Goal: Information Seeking & Learning: Learn about a topic

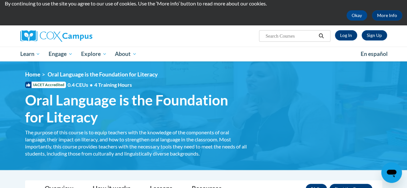
scroll to position [22, 0]
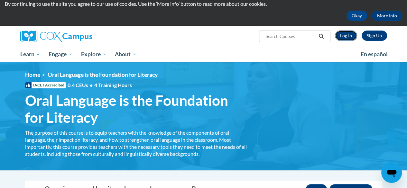
click at [347, 35] on link "Log In" at bounding box center [346, 36] width 22 height 10
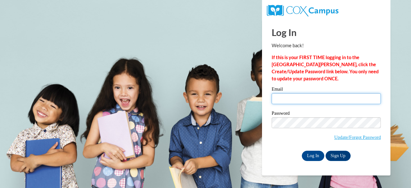
click at [305, 102] on input "Email" at bounding box center [326, 98] width 109 height 11
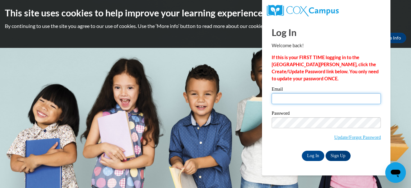
type input "kedavis@camden.k12.ga.us"
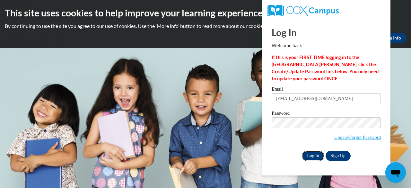
click at [313, 158] on input "Log In" at bounding box center [313, 156] width 22 height 10
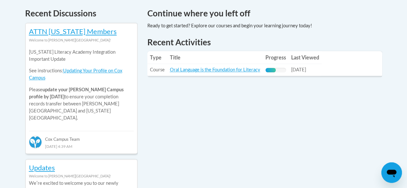
scroll to position [282, 0]
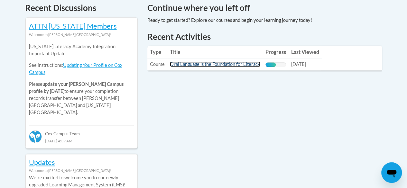
click at [237, 65] on link "Oral Language is the Foundation for Literacy" at bounding box center [215, 63] width 90 height 5
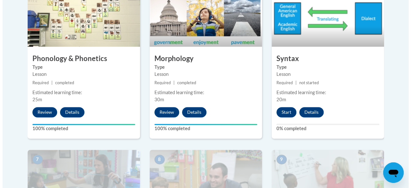
scroll to position [434, 0]
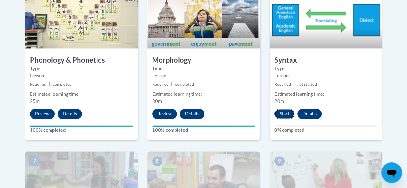
click at [284, 111] on button "Start" at bounding box center [284, 114] width 20 height 10
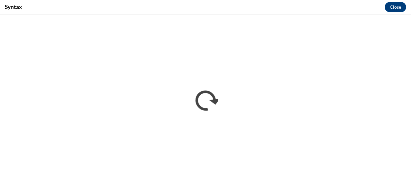
scroll to position [0, 0]
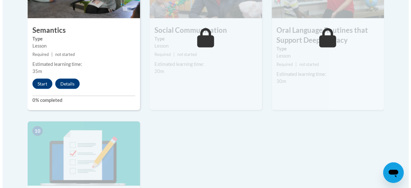
scroll to position [633, 0]
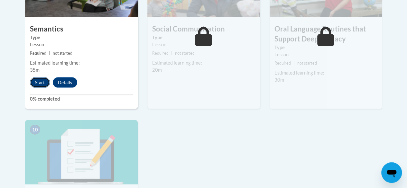
click at [41, 79] on button "Start" at bounding box center [40, 82] width 20 height 10
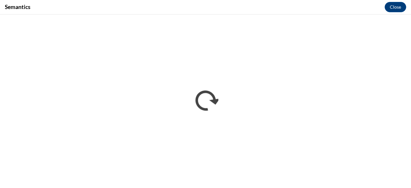
scroll to position [0, 0]
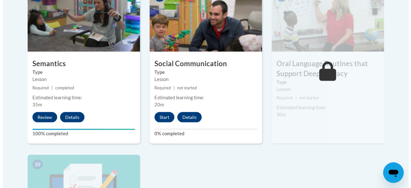
scroll to position [594, 0]
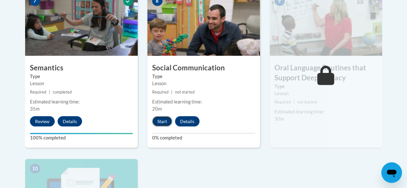
click at [161, 118] on button "Start" at bounding box center [162, 121] width 20 height 10
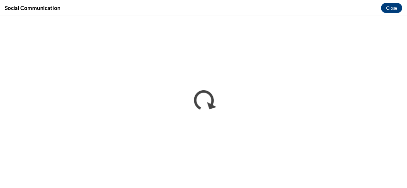
scroll to position [0, 0]
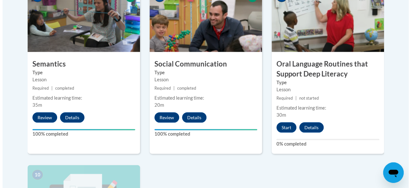
scroll to position [598, 0]
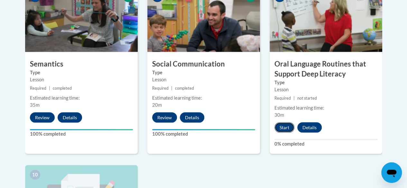
click at [282, 126] on button "Start" at bounding box center [284, 127] width 20 height 10
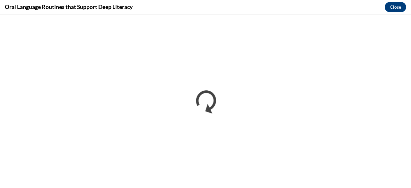
scroll to position [0, 0]
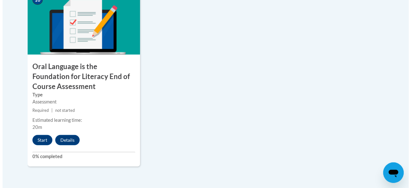
scroll to position [765, 0]
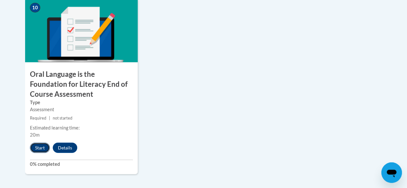
click at [39, 150] on button "Start" at bounding box center [40, 148] width 20 height 10
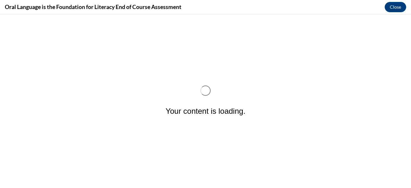
scroll to position [0, 0]
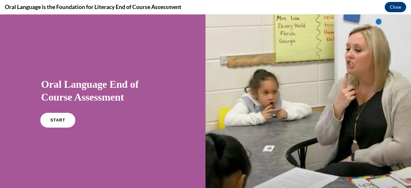
click at [49, 118] on link "START" at bounding box center [57, 120] width 35 height 15
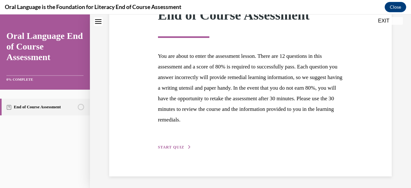
scroll to position [107, 0]
click at [172, 144] on button "START QUIZ" at bounding box center [174, 147] width 33 height 6
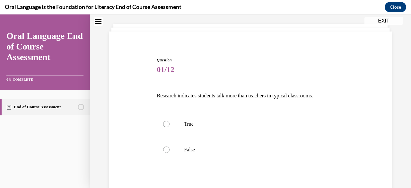
scroll to position [33, 0]
click at [175, 151] on label "False" at bounding box center [250, 149] width 187 height 26
click at [170, 151] on input "False" at bounding box center [166, 149] width 6 height 6
radio input "true"
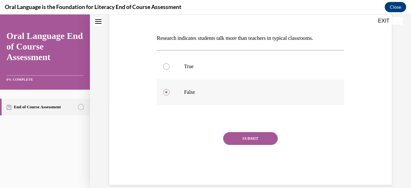
scroll to position [90, 0]
click at [236, 137] on button "SUBMIT" at bounding box center [250, 138] width 55 height 13
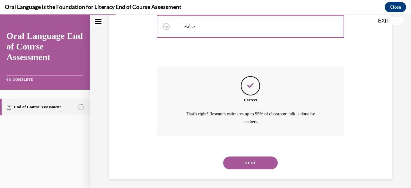
scroll to position [158, 0]
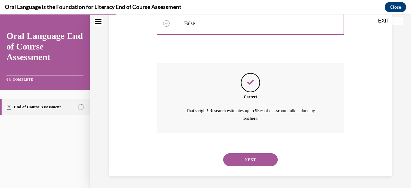
click at [247, 157] on button "NEXT" at bounding box center [250, 159] width 55 height 13
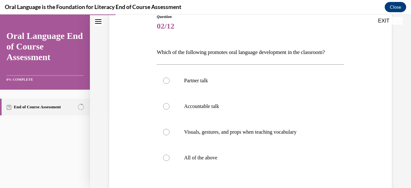
scroll to position [76, 0]
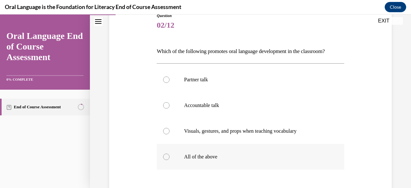
click at [236, 160] on label "All of the above" at bounding box center [250, 157] width 187 height 26
click at [170, 160] on input "All of the above" at bounding box center [166, 157] width 6 height 6
radio input "true"
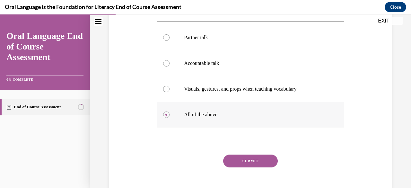
scroll to position [119, 0]
click at [241, 165] on button "SUBMIT" at bounding box center [250, 160] width 55 height 13
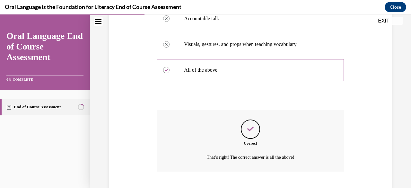
scroll to position [202, 0]
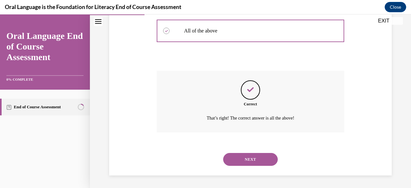
click at [246, 154] on button "NEXT" at bounding box center [250, 159] width 55 height 13
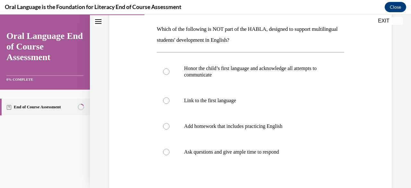
scroll to position [99, 0]
click at [203, 128] on p "Add homework that includes practicing English" at bounding box center [256, 126] width 144 height 6
click at [170, 128] on input "Add homework that includes practicing English" at bounding box center [166, 126] width 6 height 6
radio input "true"
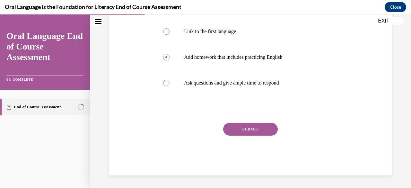
click at [236, 127] on button "SUBMIT" at bounding box center [250, 129] width 55 height 13
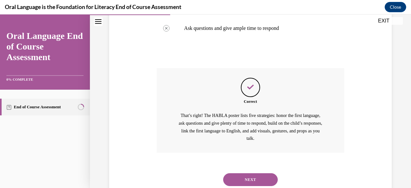
scroll to position [243, 0]
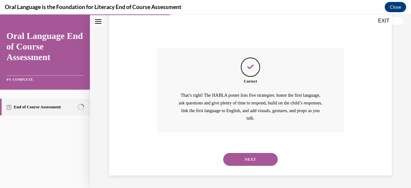
click at [253, 158] on button "NEXT" at bounding box center [250, 159] width 55 height 13
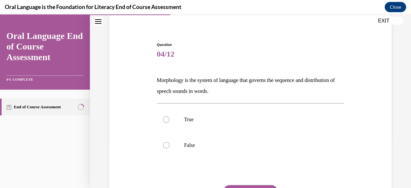
scroll to position [49, 0]
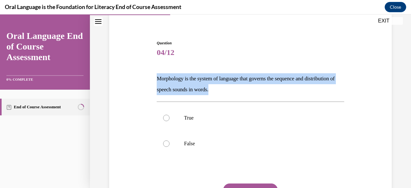
drag, startPoint x: 157, startPoint y: 79, endPoint x: 251, endPoint y: 95, distance: 95.1
click at [251, 95] on div "Question 04/12 Morphology is the system of language that governs the sequence a…" at bounding box center [250, 138] width 187 height 196
copy p "Morphology is the system of language that governs the sequence and distribution…"
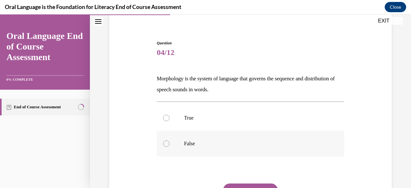
click at [200, 140] on p "False" at bounding box center [256, 143] width 144 height 6
click at [170, 140] on input "False" at bounding box center [166, 143] width 6 height 6
radio input "true"
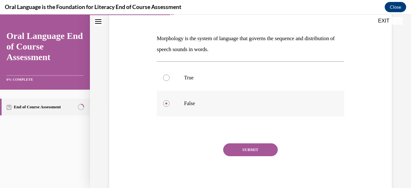
scroll to position [90, 0]
click at [237, 148] on button "SUBMIT" at bounding box center [250, 149] width 55 height 13
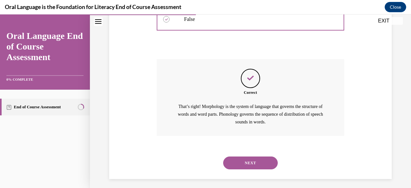
scroll to position [177, 0]
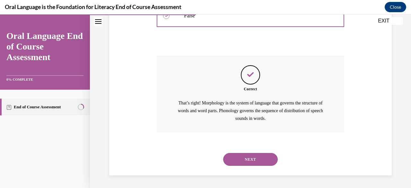
click at [256, 160] on button "NEXT" at bounding box center [250, 159] width 55 height 13
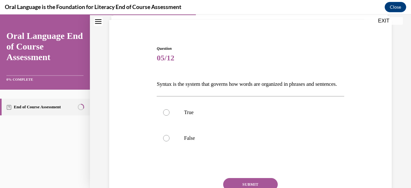
scroll to position [45, 0]
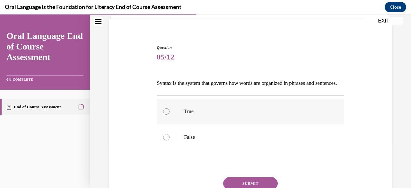
click at [229, 124] on label "True" at bounding box center [250, 112] width 187 height 26
click at [170, 115] on input "True" at bounding box center [166, 111] width 6 height 6
radio input "true"
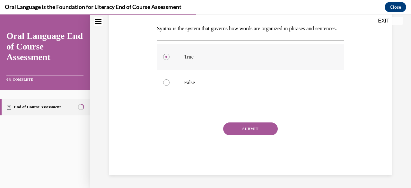
scroll to position [102, 0]
click at [242, 135] on button "SUBMIT" at bounding box center [250, 128] width 55 height 13
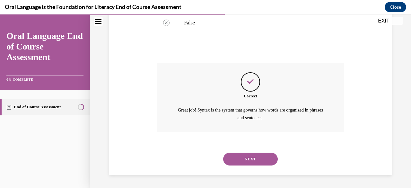
scroll to position [169, 0]
click at [246, 156] on button "NEXT" at bounding box center [250, 159] width 55 height 13
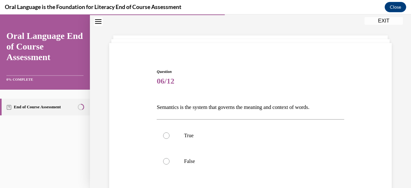
scroll to position [22, 0]
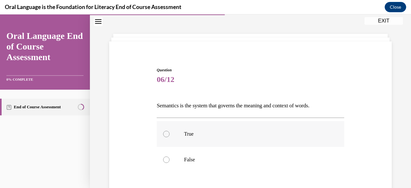
click at [238, 136] on p "True" at bounding box center [256, 134] width 144 height 6
click at [170, 136] on input "True" at bounding box center [166, 134] width 6 height 6
radio input "true"
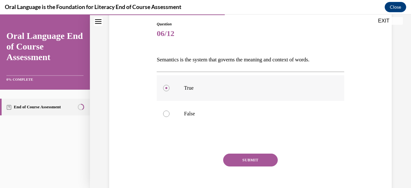
scroll to position [73, 0]
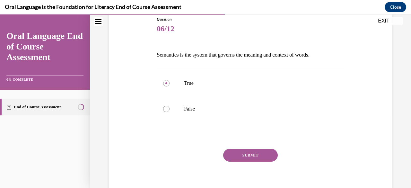
click at [244, 153] on button "SUBMIT" at bounding box center [250, 155] width 55 height 13
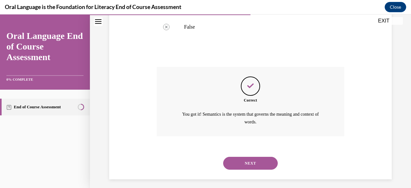
scroll to position [158, 0]
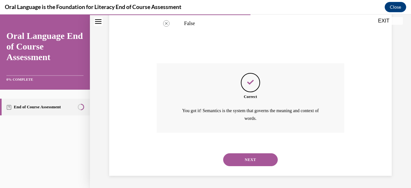
click at [248, 160] on button "NEXT" at bounding box center [250, 159] width 55 height 13
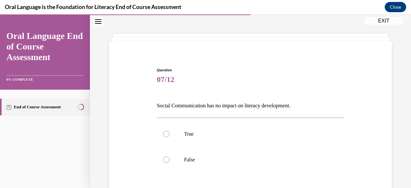
scroll to position [24, 0]
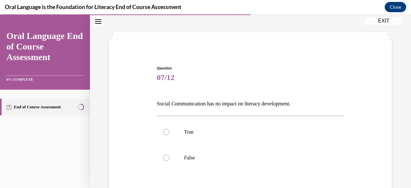
click at [248, 160] on p "False" at bounding box center [256, 158] width 144 height 6
click at [170, 160] on input "False" at bounding box center [166, 158] width 6 height 6
radio input "true"
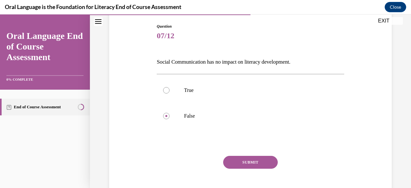
scroll to position [66, 0]
click at [249, 164] on button "SUBMIT" at bounding box center [250, 162] width 55 height 13
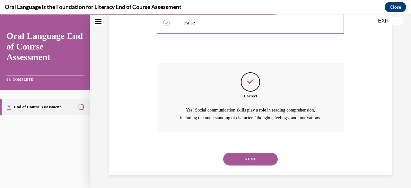
scroll to position [166, 0]
click at [246, 155] on button "NEXT" at bounding box center [250, 159] width 55 height 13
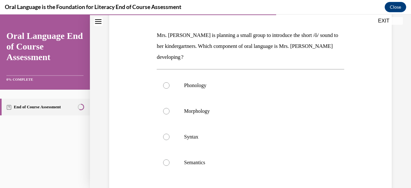
scroll to position [93, 0]
click at [230, 85] on p "Phonology" at bounding box center [256, 85] width 144 height 6
click at [170, 85] on input "Phonology" at bounding box center [166, 85] width 6 height 6
radio input "true"
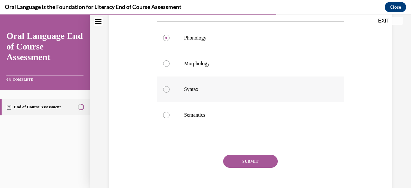
scroll to position [152, 0]
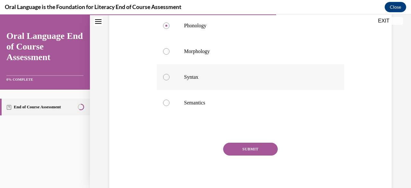
click at [258, 147] on button "SUBMIT" at bounding box center [250, 149] width 55 height 13
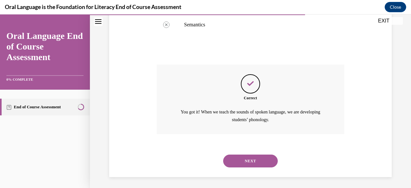
scroll to position [232, 0]
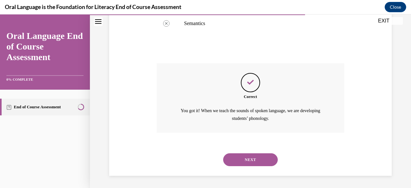
click at [261, 160] on button "NEXT" at bounding box center [250, 159] width 55 height 13
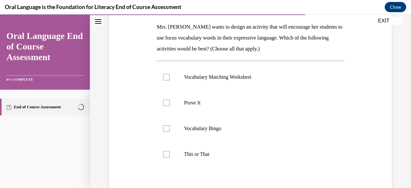
scroll to position [101, 0]
click at [261, 160] on label "This or That" at bounding box center [250, 155] width 187 height 26
click at [170, 158] on input "This or That" at bounding box center [166, 154] width 6 height 6
checkbox input "true"
click at [238, 103] on p "Prove It" at bounding box center [256, 103] width 144 height 6
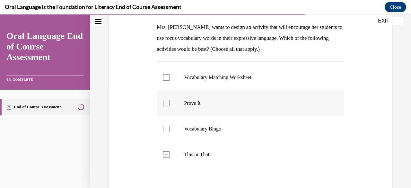
click at [170, 103] on input "Prove It" at bounding box center [166, 103] width 6 height 6
checkbox input "true"
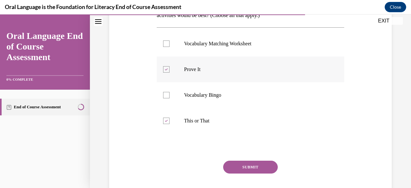
scroll to position [135, 0]
click at [252, 164] on button "SUBMIT" at bounding box center [250, 166] width 55 height 13
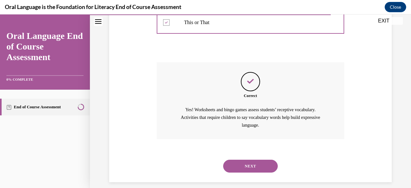
scroll to position [239, 0]
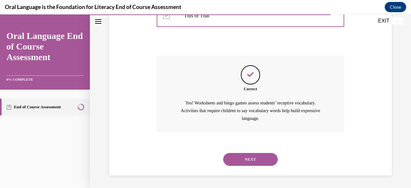
click at [249, 158] on button "NEXT" at bounding box center [250, 159] width 55 height 13
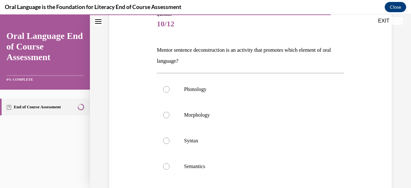
scroll to position [78, 0]
click at [232, 141] on p "Syntax" at bounding box center [256, 140] width 144 height 6
click at [170, 141] on input "Syntax" at bounding box center [166, 140] width 6 height 6
radio input "true"
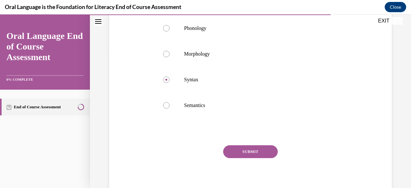
scroll to position [139, 0]
click at [238, 154] on button "SUBMIT" at bounding box center [250, 151] width 55 height 13
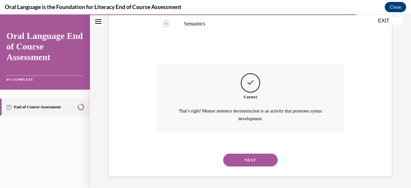
scroll to position [221, 0]
click at [242, 162] on button "NEXT" at bounding box center [250, 159] width 55 height 13
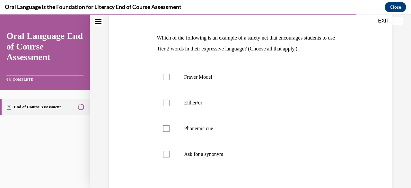
scroll to position [90, 0]
click at [218, 101] on p "Either/or" at bounding box center [256, 102] width 144 height 6
click at [170, 101] on input "Either/or" at bounding box center [166, 102] width 6 height 6
checkbox input "true"
click at [236, 149] on label "Ask for a synonym" at bounding box center [250, 154] width 187 height 26
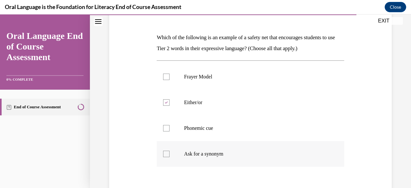
click at [170, 151] on input "Ask for a synonym" at bounding box center [166, 154] width 6 height 6
checkbox input "true"
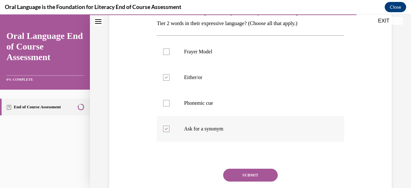
scroll to position [118, 0]
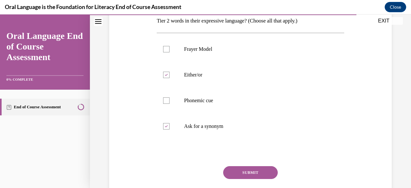
click at [241, 170] on button "SUBMIT" at bounding box center [250, 172] width 55 height 13
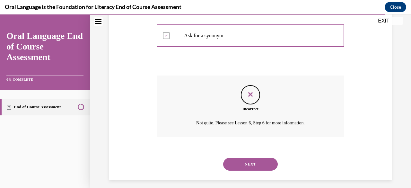
scroll to position [213, 0]
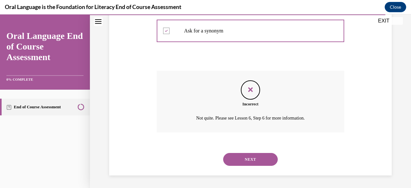
click at [237, 155] on button "NEXT" at bounding box center [250, 159] width 55 height 13
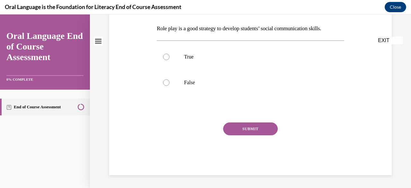
scroll to position [0, 0]
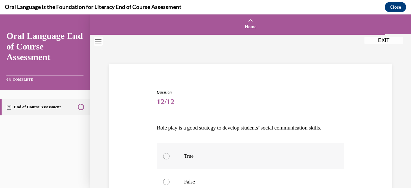
click at [226, 148] on label "True" at bounding box center [250, 156] width 187 height 26
click at [170, 153] on input "True" at bounding box center [166, 156] width 6 height 6
radio input "true"
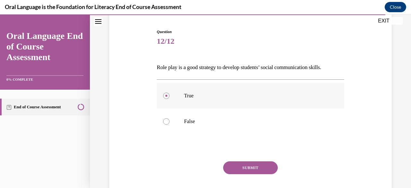
scroll to position [64, 0]
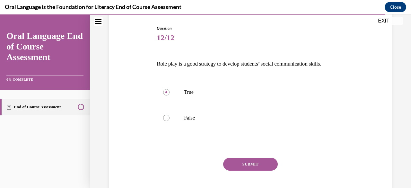
click at [236, 164] on button "SUBMIT" at bounding box center [250, 164] width 55 height 13
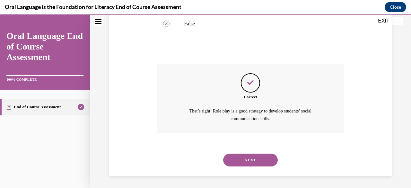
scroll to position [158, 0]
click at [236, 164] on button "NEXT" at bounding box center [250, 159] width 55 height 13
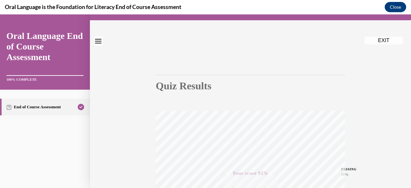
scroll to position [0, 0]
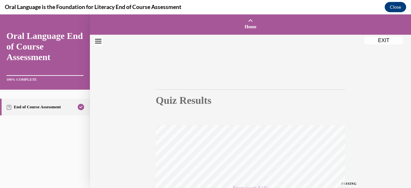
click at [378, 38] on button "EXIT" at bounding box center [384, 41] width 39 height 8
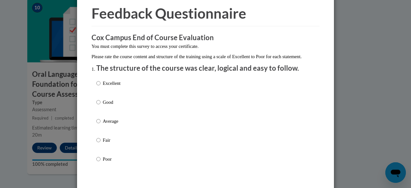
scroll to position [27, 0]
click at [103, 105] on p "Good" at bounding box center [112, 101] width 18 height 7
click at [101, 105] on input "Good" at bounding box center [98, 101] width 4 height 7
radio input "true"
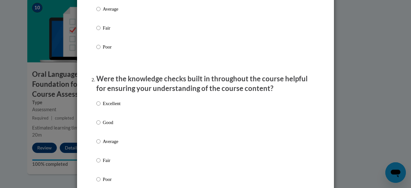
scroll to position [178, 0]
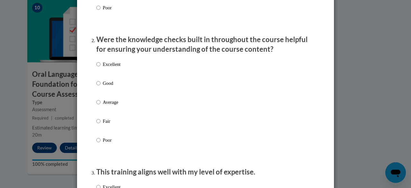
click at [103, 106] on p "Average" at bounding box center [112, 102] width 18 height 7
click at [101, 106] on input "Average" at bounding box center [98, 102] width 4 height 7
radio input "true"
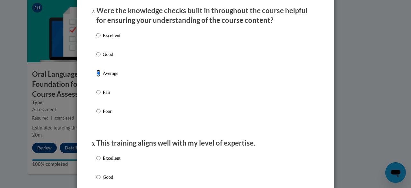
scroll to position [207, 0]
click at [99, 41] on label "Excellent" at bounding box center [108, 40] width 24 height 17
click at [99, 39] on input "Excellent" at bounding box center [98, 35] width 4 height 7
radio input "true"
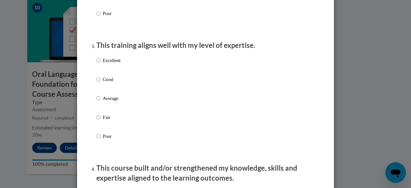
scroll to position [308, 0]
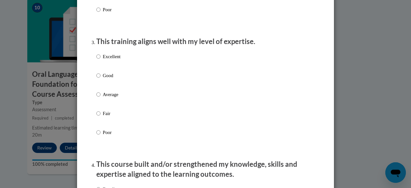
click at [107, 60] on p "Excellent" at bounding box center [112, 56] width 18 height 7
click at [101, 60] on input "Excellent" at bounding box center [98, 56] width 4 height 7
radio input "true"
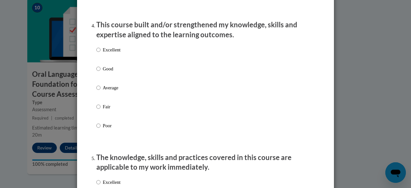
scroll to position [448, 0]
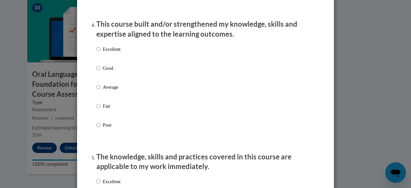
click at [104, 53] on p "Excellent" at bounding box center [112, 49] width 18 height 7
click at [101, 53] on input "Excellent" at bounding box center [98, 49] width 4 height 7
radio input "true"
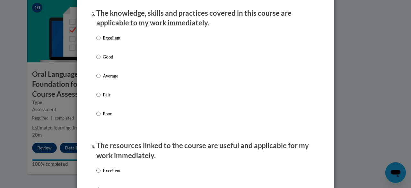
scroll to position [592, 0]
click at [103, 52] on label "Excellent" at bounding box center [108, 43] width 24 height 17
click at [101, 42] on input "Excellent" at bounding box center [98, 38] width 4 height 7
radio input "true"
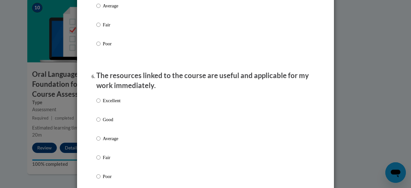
scroll to position [662, 0]
click at [114, 110] on label "Excellent" at bounding box center [108, 105] width 24 height 17
click at [101, 104] on input "Excellent" at bounding box center [98, 100] width 4 height 7
radio input "true"
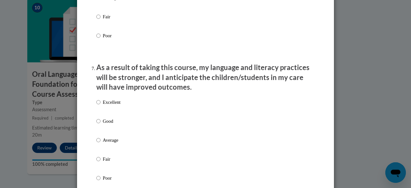
scroll to position [803, 0]
click at [107, 105] on p "Excellent" at bounding box center [112, 101] width 18 height 7
click at [101, 105] on input "Excellent" at bounding box center [98, 101] width 4 height 7
radio input "true"
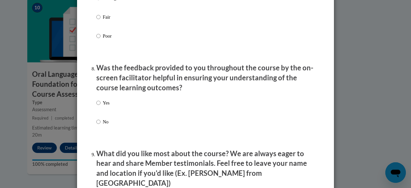
scroll to position [945, 0]
click at [107, 106] on p "Yes" at bounding box center [106, 102] width 7 height 7
click at [101, 106] on input "Yes" at bounding box center [98, 102] width 4 height 7
radio input "true"
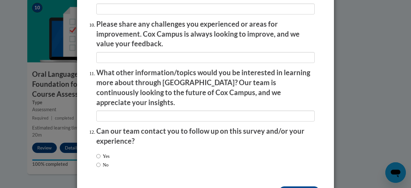
scroll to position [1148, 0]
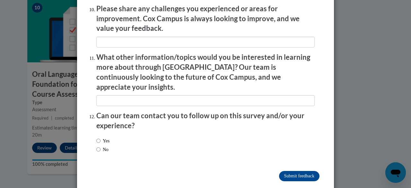
click at [102, 146] on label "No" at bounding box center [102, 149] width 12 height 7
click at [101, 146] on input "No" at bounding box center [98, 149] width 4 height 7
radio input "true"
click at [299, 171] on input "Submit feedback" at bounding box center [299, 176] width 40 height 10
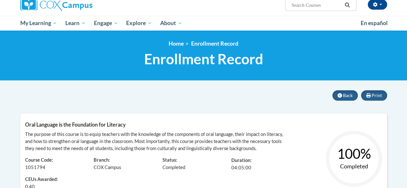
scroll to position [51, 0]
